Goal: Check status: Check status

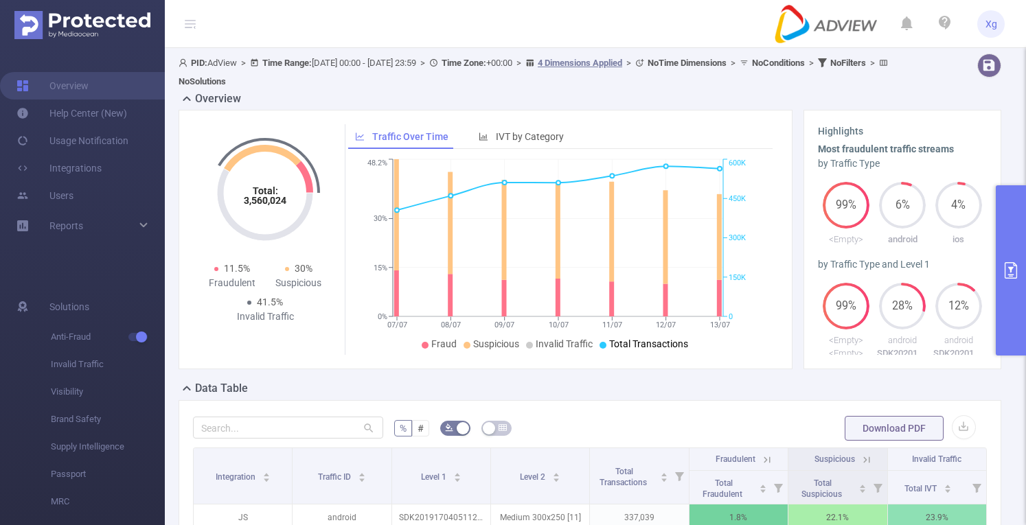
click at [1010, 251] on button "primary" at bounding box center [1011, 270] width 30 height 170
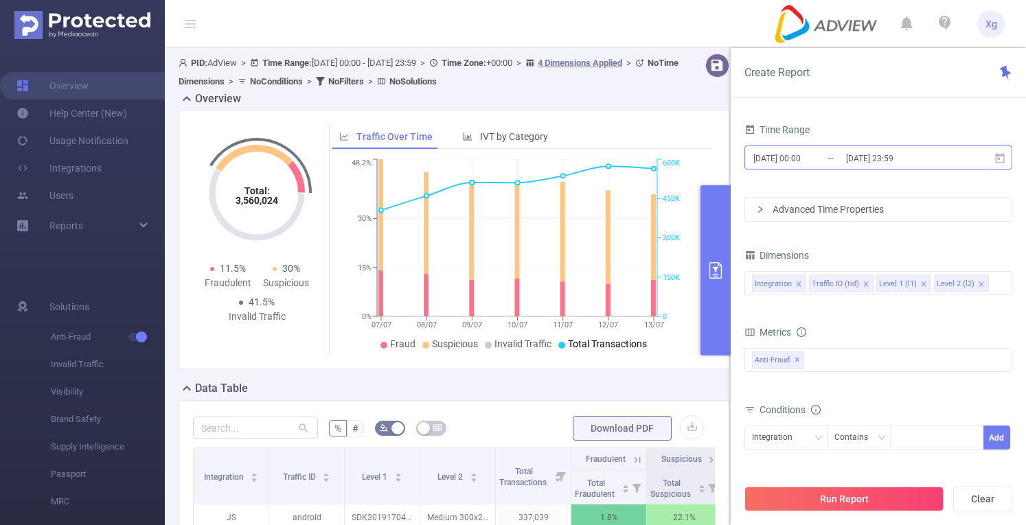
click at [828, 159] on input "[DATE] 00:00" at bounding box center [807, 158] width 111 height 19
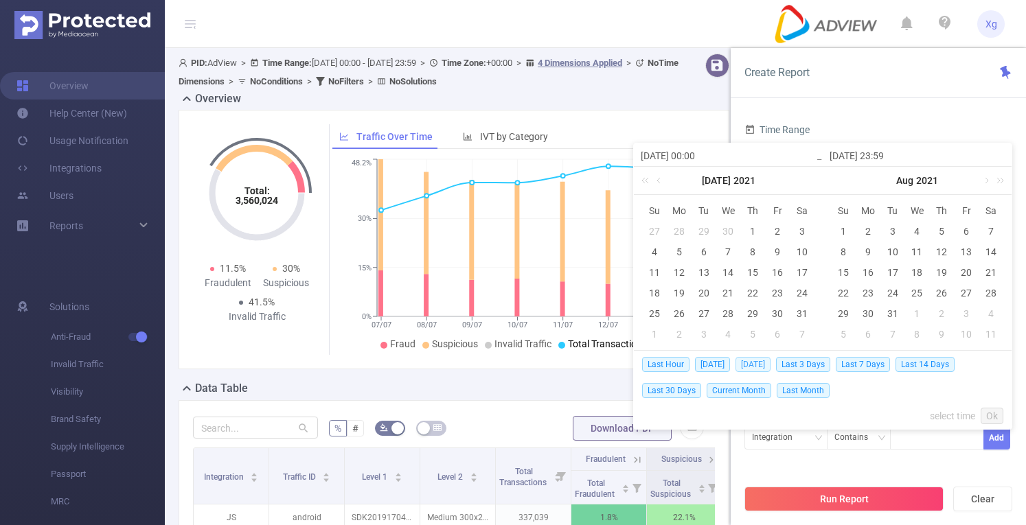
click at [748, 368] on span "[DATE]" at bounding box center [753, 364] width 35 height 15
type input "[DATE] 00:00"
type input "[DATE] 23:59"
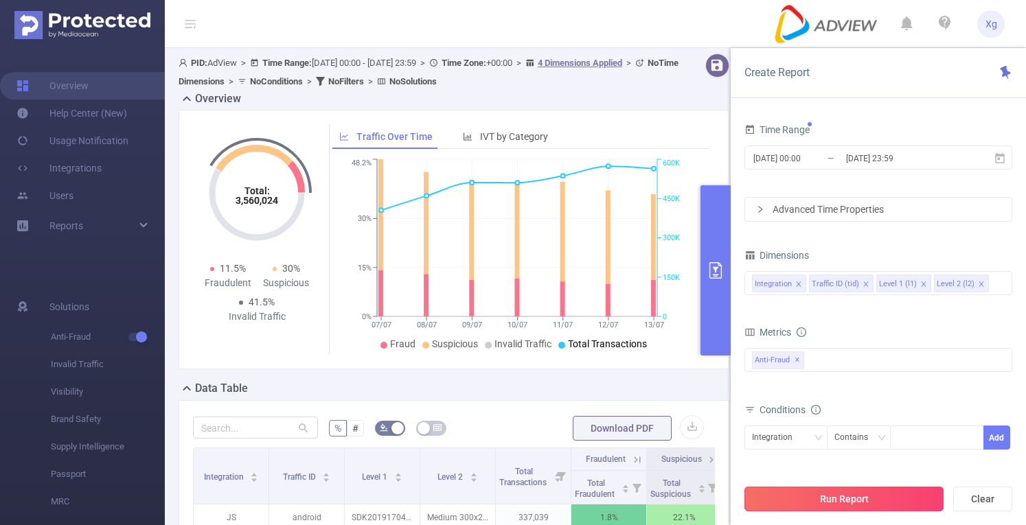
click at [867, 493] on button "Run Report" at bounding box center [844, 499] width 199 height 25
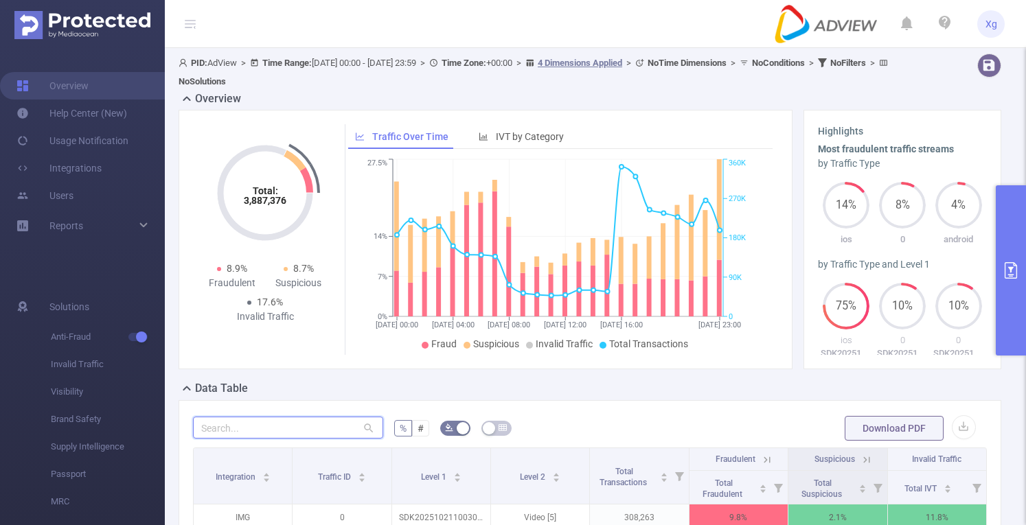
click at [345, 432] on input "text" at bounding box center [288, 428] width 190 height 22
paste input "sdk20251405020615j53jrrwy3h1kbq5"
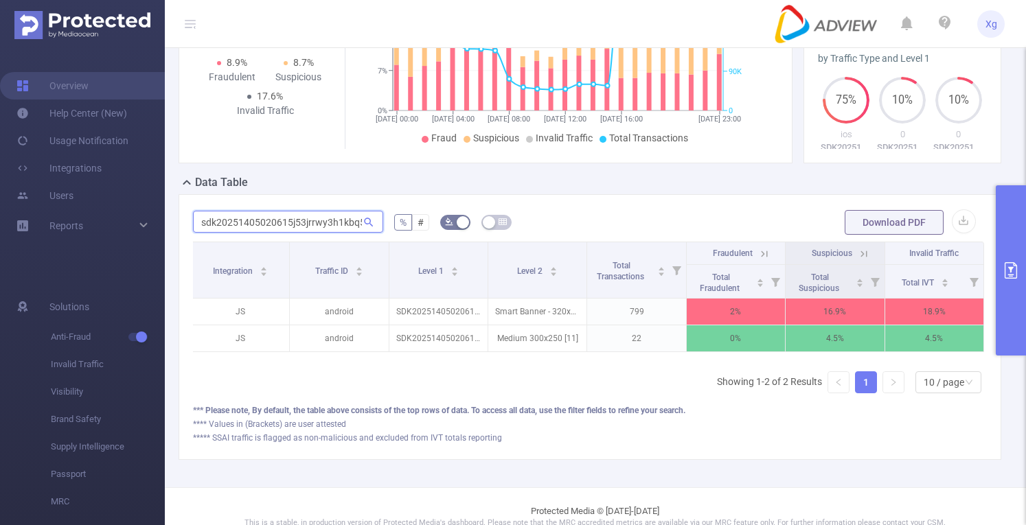
click at [321, 223] on input "sdk20251405020615j53jrrwy3h1kbq5" at bounding box center [288, 222] width 190 height 22
paste input "31425020514iu4hguoxa67ebfm"
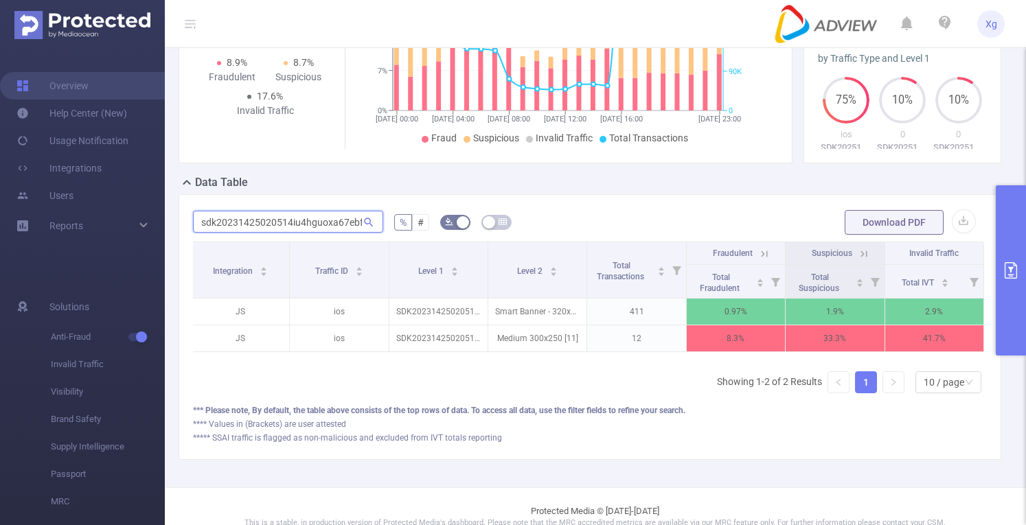
click at [293, 223] on input "sdk20231425020514iu4hguoxa67ebfm" at bounding box center [288, 222] width 190 height 22
paste input "521080905182sfmtacdhgn99x9"
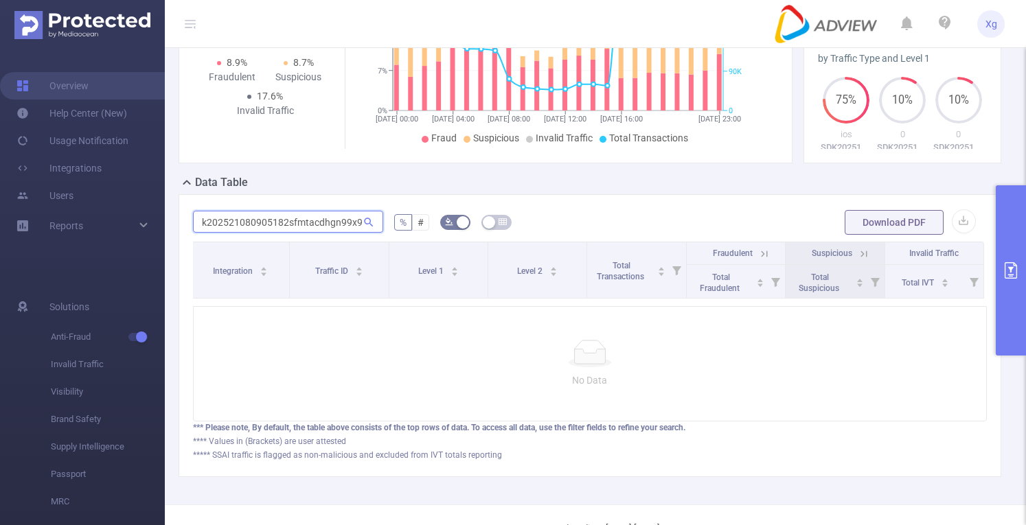
click at [293, 223] on input "sdk202521080905182sfmtacdhgn99x9" at bounding box center [288, 222] width 190 height 22
paste input "text"
click at [313, 220] on input "sdk202521080905182sfmtacdhgn99x9" at bounding box center [288, 222] width 190 height 22
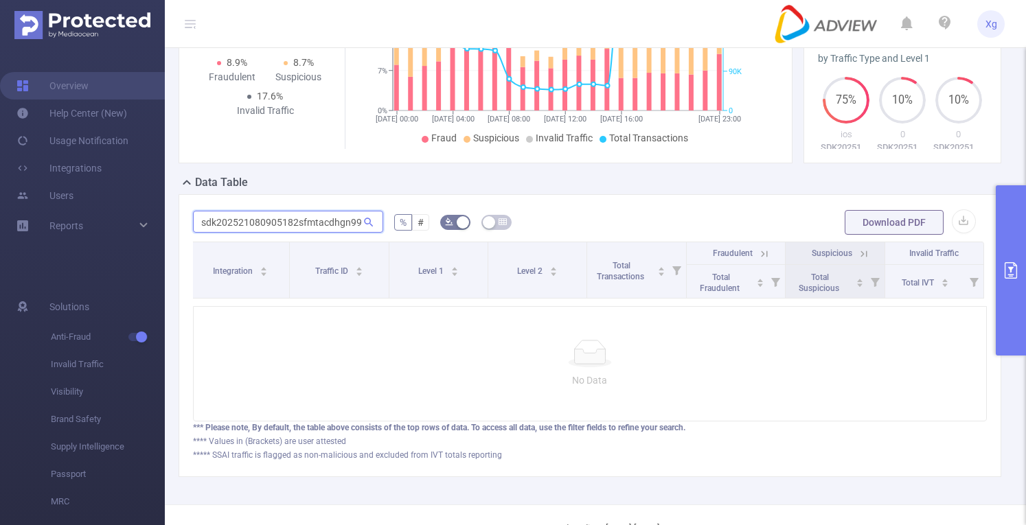
click at [313, 220] on input "sdk202521080905182sfmtacdhgn99x9" at bounding box center [288, 222] width 190 height 22
paste input "40015120519nh40uknyb1vc3qy"
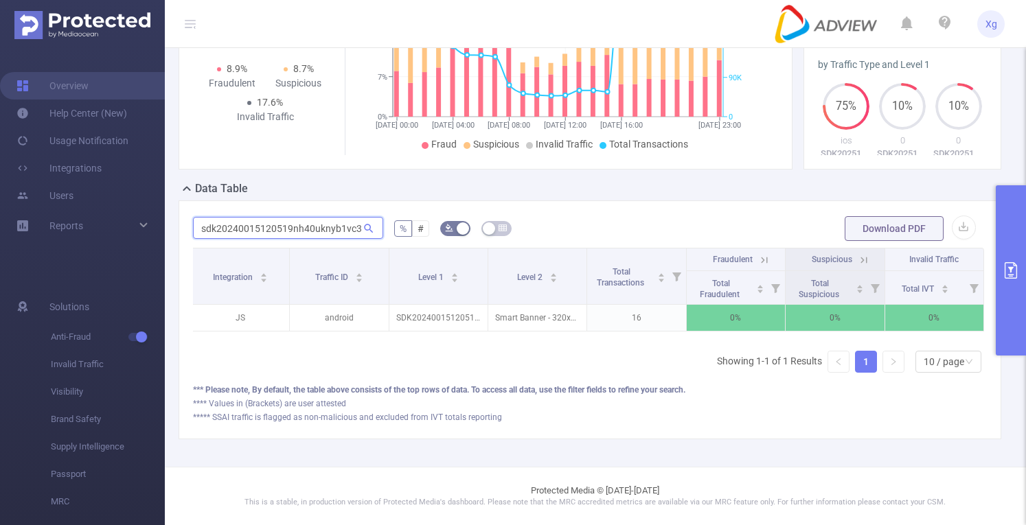
click at [278, 218] on input "sdk20240015120519nh40uknyb1vc3qy" at bounding box center [288, 228] width 190 height 22
paste input "3171505125497lyvadz5syrh0b"
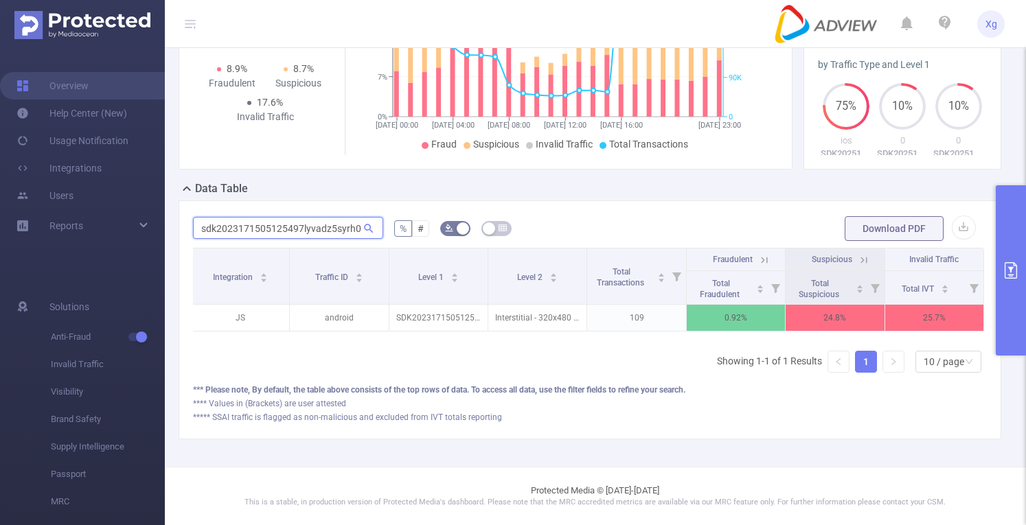
click at [287, 230] on input "sdk2023171505125497lyvadz5syrh0b" at bounding box center [288, 228] width 190 height 22
paste input "50027120424dk1ep7ck8z1pl59"
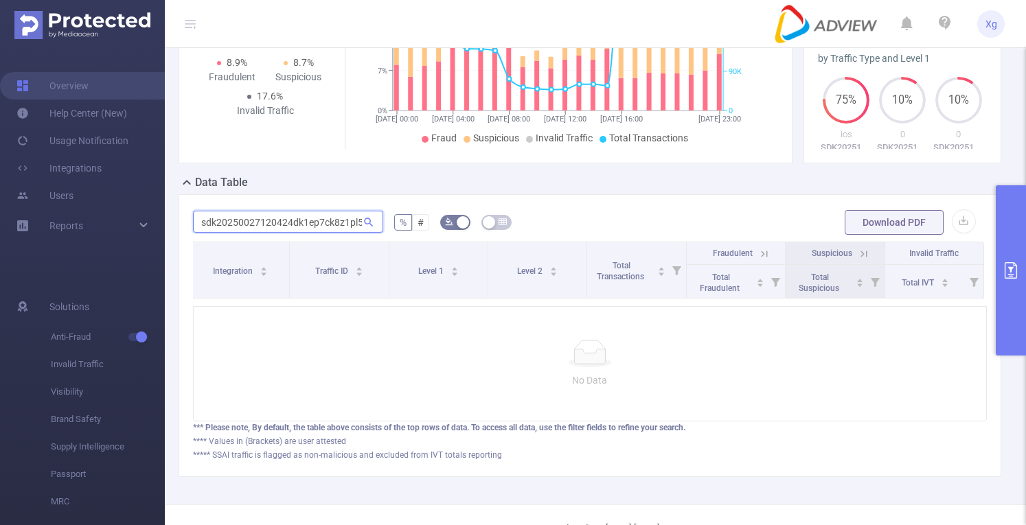
scroll to position [0, 7]
click at [287, 230] on input "sdk20250027120424dk1ep7ck8z1pl59" at bounding box center [288, 222] width 190 height 22
paste input "text"
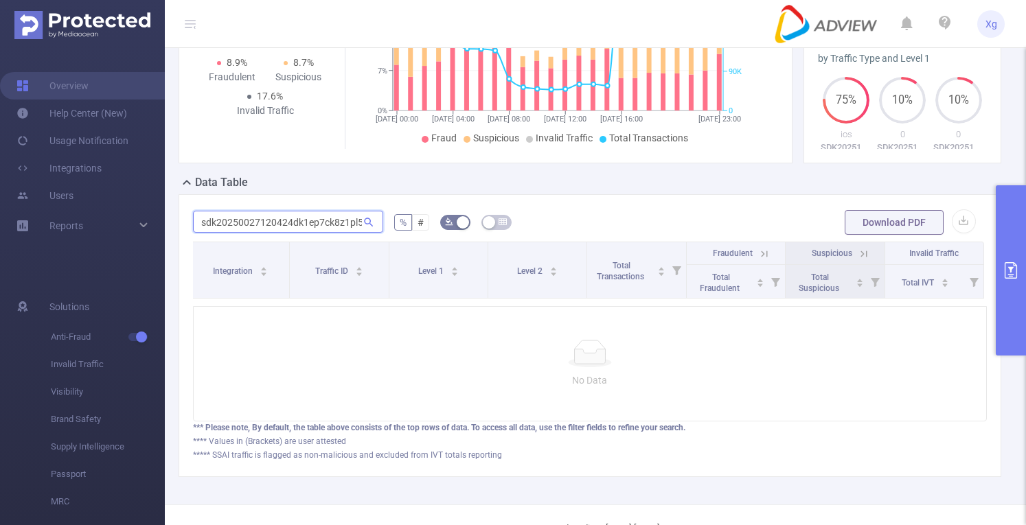
click at [353, 220] on input "sdk20250027120424dk1ep7ck8z1pl59" at bounding box center [288, 222] width 190 height 22
paste input "31425020514iu4hguoxa67ebfm"
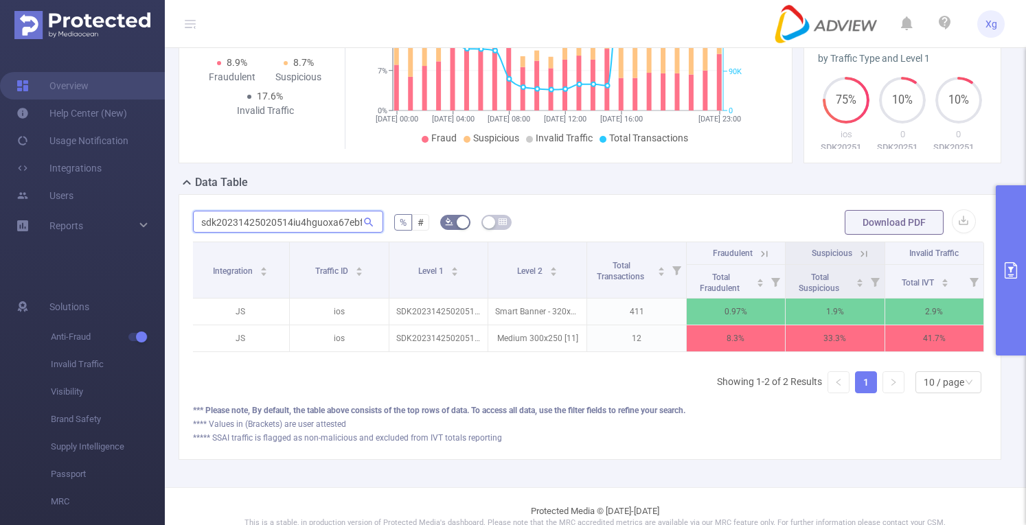
click at [299, 231] on input "sdk20231425020514iu4hguoxa67ebfm" at bounding box center [288, 222] width 190 height 22
click at [299, 226] on input "sdk20231425020514iu4hguoxa67ebfm" at bounding box center [288, 222] width 190 height 22
paste input "521080905182sfmtacdhgn99x9"
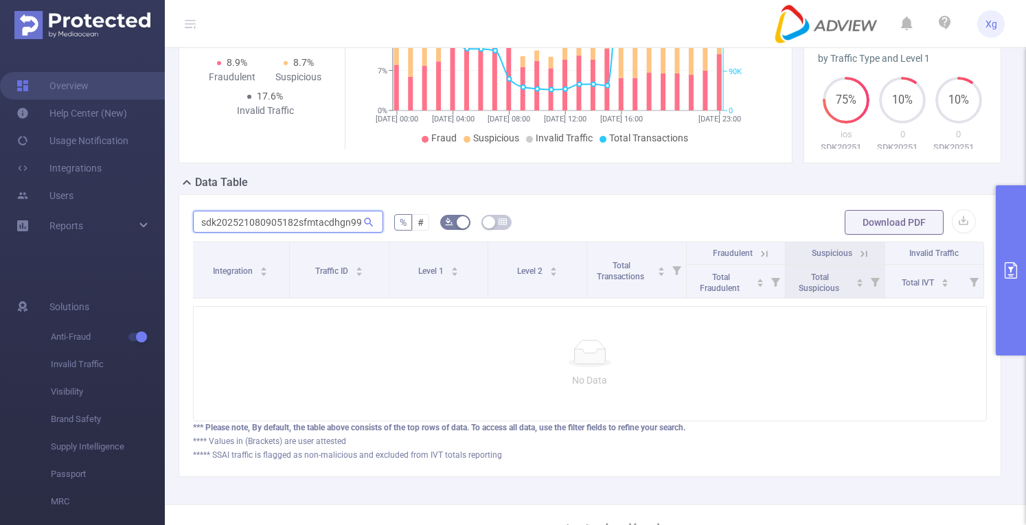
scroll to position [0, 10]
click at [299, 226] on input "sdk202521080905182sfmtacdhgn99x9" at bounding box center [288, 222] width 190 height 22
paste input "text"
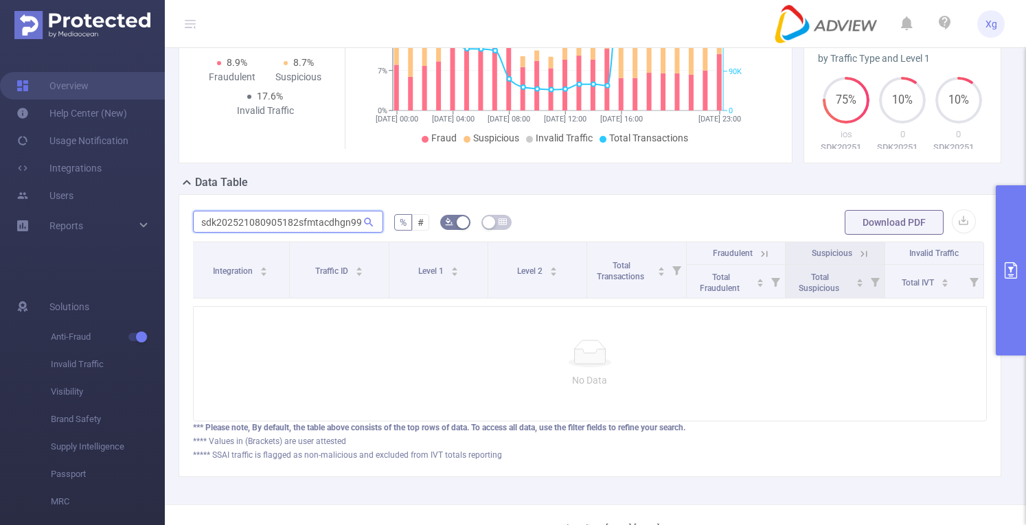
click at [275, 222] on input "sdk202521080905182sfmtacdhgn99x9" at bounding box center [288, 222] width 190 height 22
paste input "40015120519nh40uknyb1vc3qy"
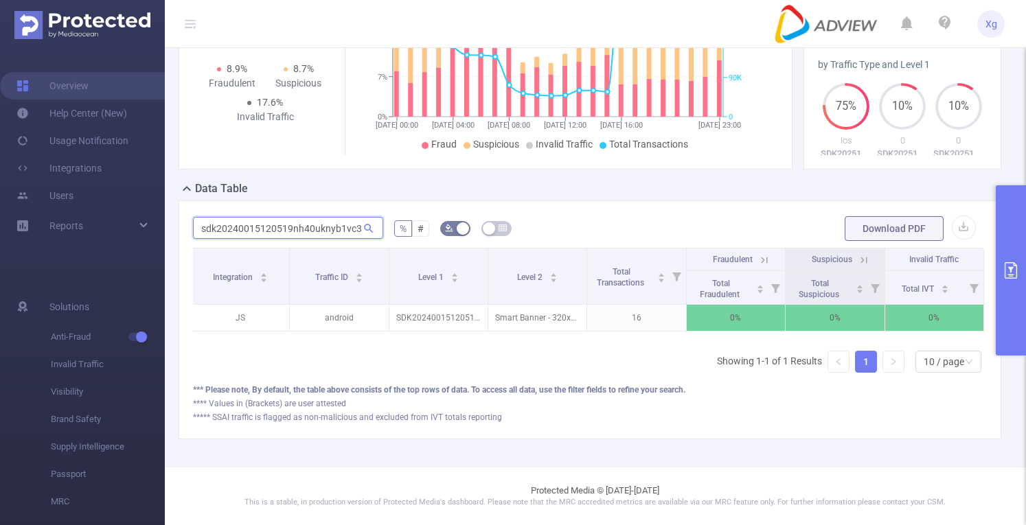
scroll to position [0, 8]
type input "sdk20240015120519nh40uknyb1vc3qy"
